Goal: Task Accomplishment & Management: Complete application form

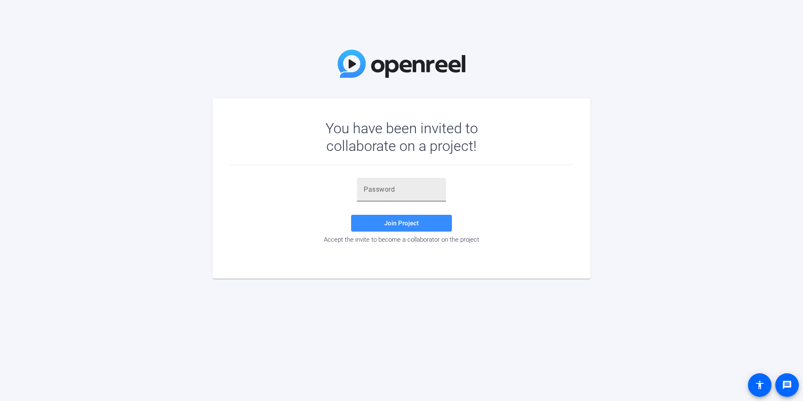
click at [375, 182] on div at bounding box center [402, 190] width 76 height 24
paste input "'@XU6q"
type input "'@XU6q"
click at [407, 222] on span "Join Project" at bounding box center [401, 223] width 34 height 8
click at [418, 181] on div "'@XU6q" at bounding box center [402, 190] width 76 height 24
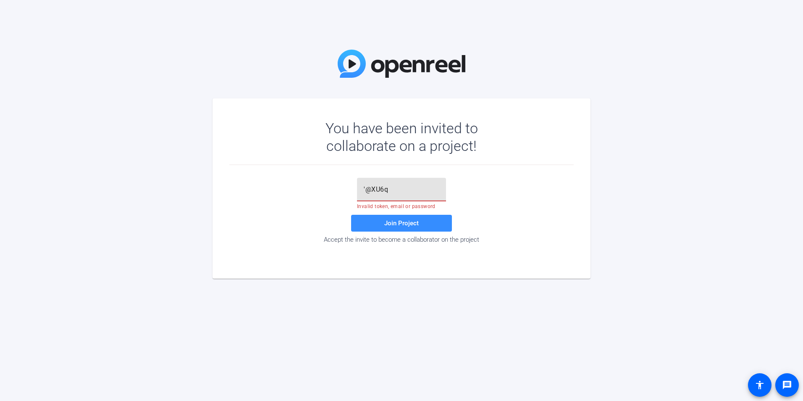
drag, startPoint x: 415, startPoint y: 190, endPoint x: 284, endPoint y: 190, distance: 131.0
click at [284, 190] on div "'@XU6q Invalid token, email or password Join Project Accept the invite to becom…" at bounding box center [401, 211] width 344 height 66
click at [428, 193] on input "text" at bounding box center [402, 189] width 76 height 10
paste input "'@XU6q"
type input "'@XU6q"
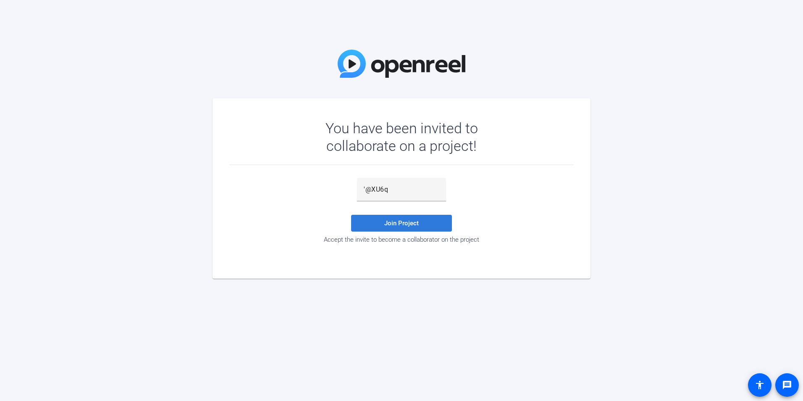
click at [403, 220] on span "Join Project" at bounding box center [401, 223] width 34 height 8
